Goal: Information Seeking & Learning: Learn about a topic

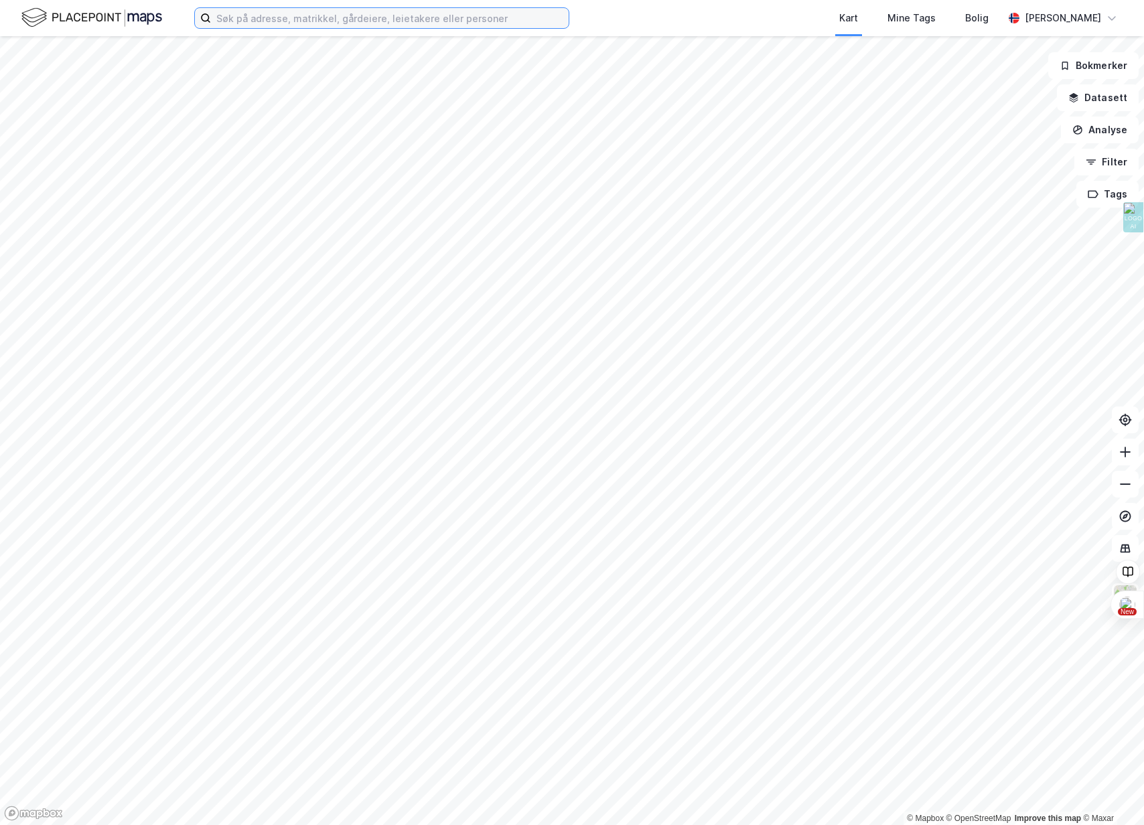
click at [262, 13] on input at bounding box center [390, 18] width 358 height 20
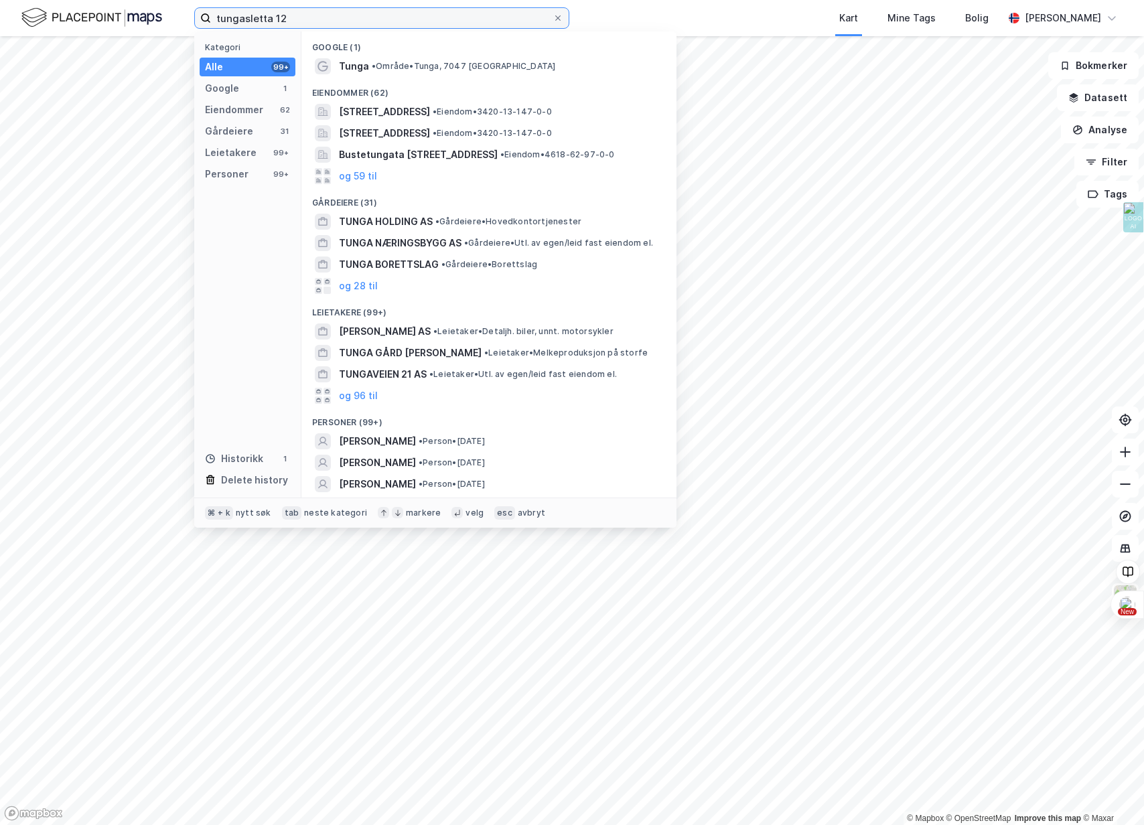
type input "tungasletta 12"
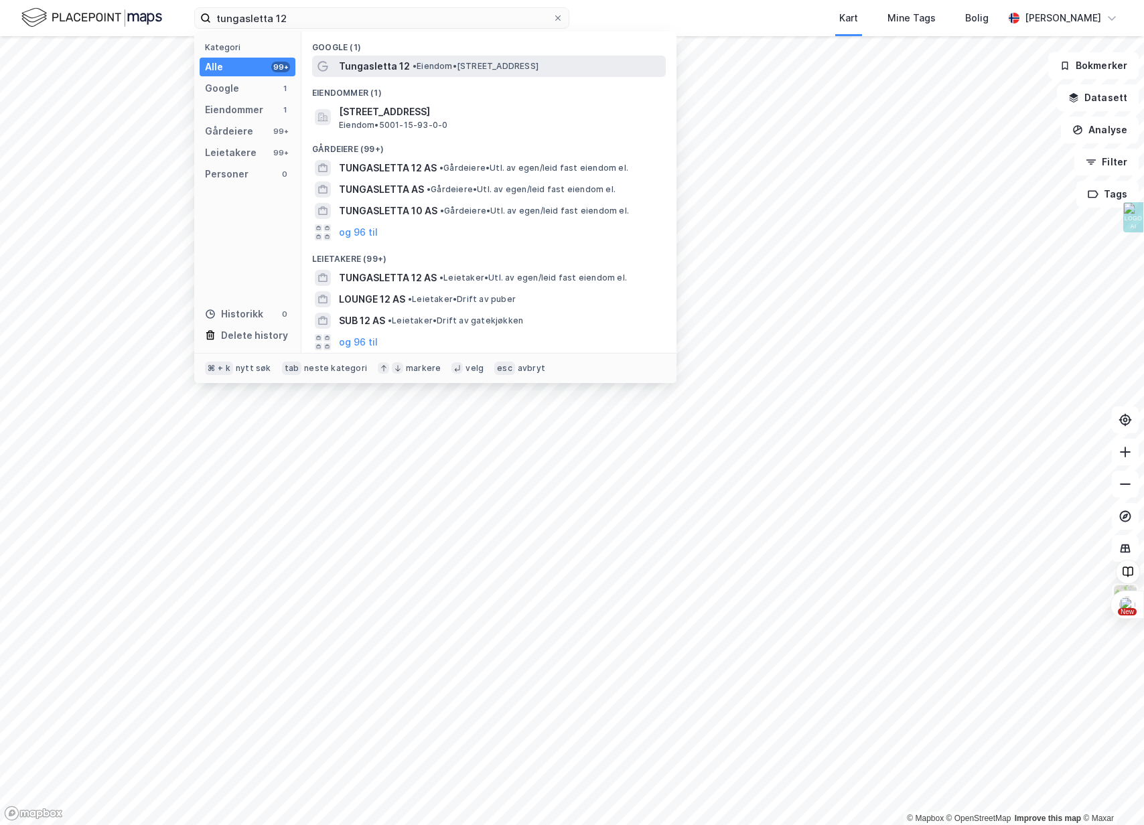
click at [413, 68] on span "•" at bounding box center [415, 66] width 4 height 10
